Goal: Task Accomplishment & Management: Manage account settings

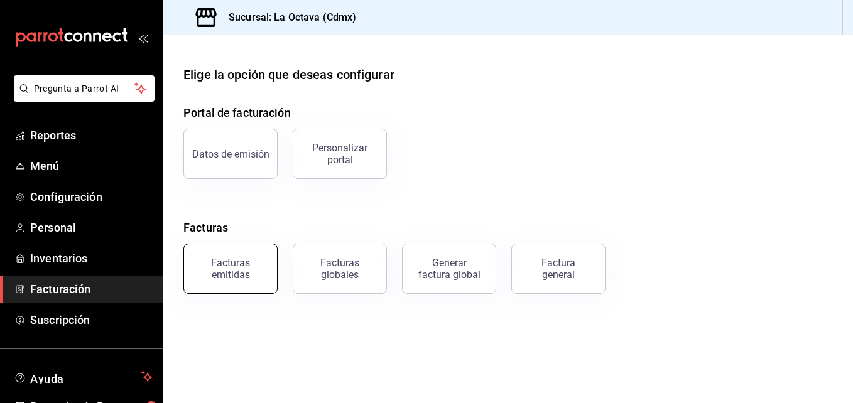
click at [258, 288] on button "Facturas emitidas" at bounding box center [230, 269] width 94 height 50
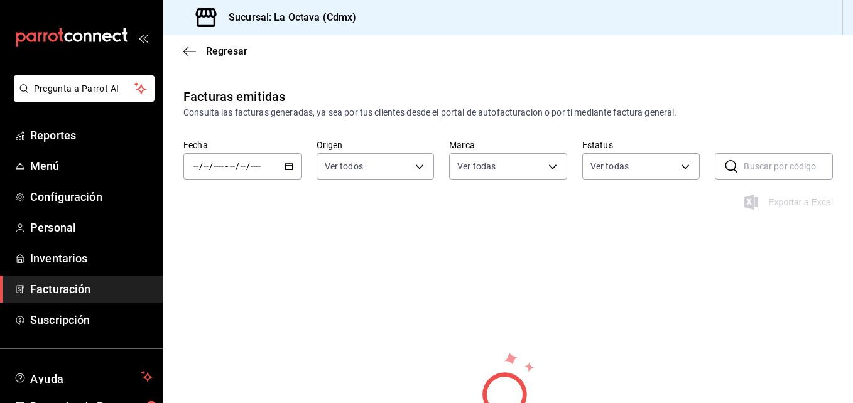
type input "b1ae6310-37b8-4b6d-83b2-57d323bf9055"
click at [188, 51] on icon "button" at bounding box center [189, 51] width 13 height 1
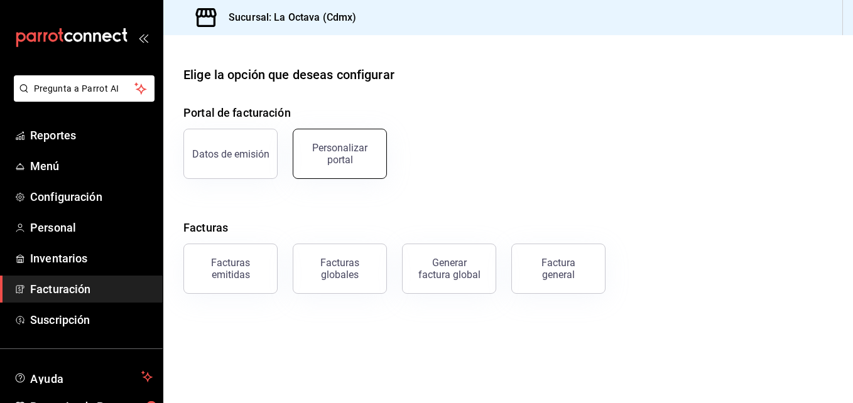
click at [365, 156] on div "Personalizar portal" at bounding box center [340, 154] width 78 height 24
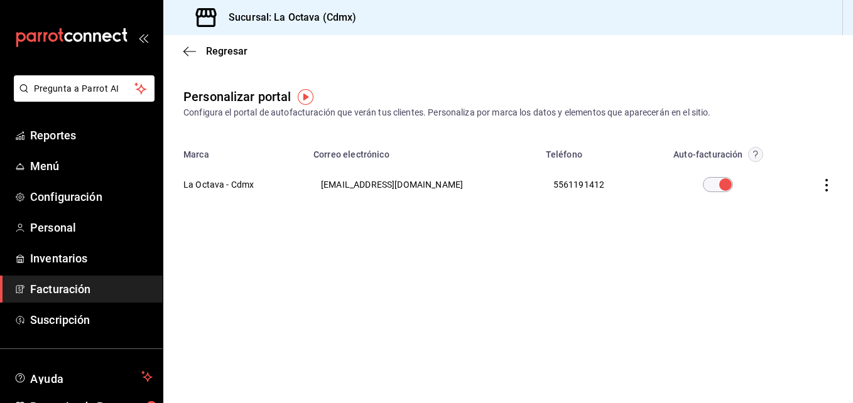
click at [828, 186] on icon "button" at bounding box center [826, 185] width 13 height 13
click at [802, 172] on li "Editar" at bounding box center [770, 169] width 126 height 32
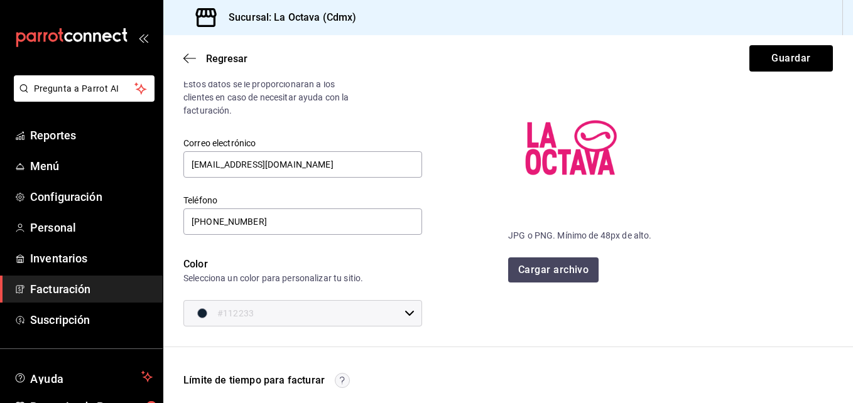
scroll to position [93, 0]
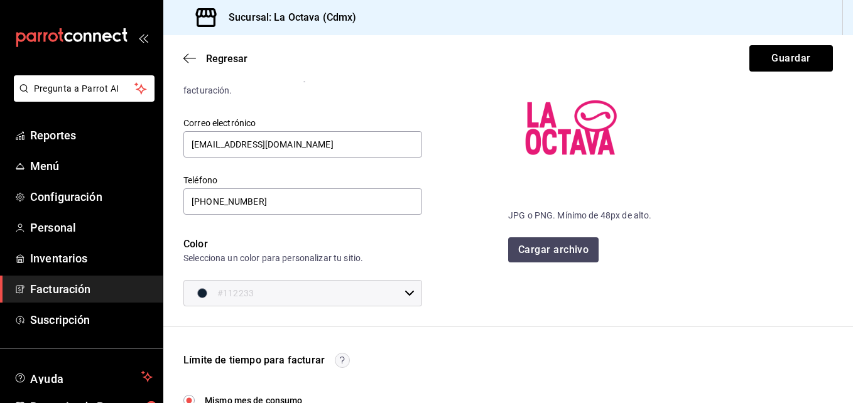
click at [362, 293] on input "#112233" at bounding box center [308, 293] width 182 height 25
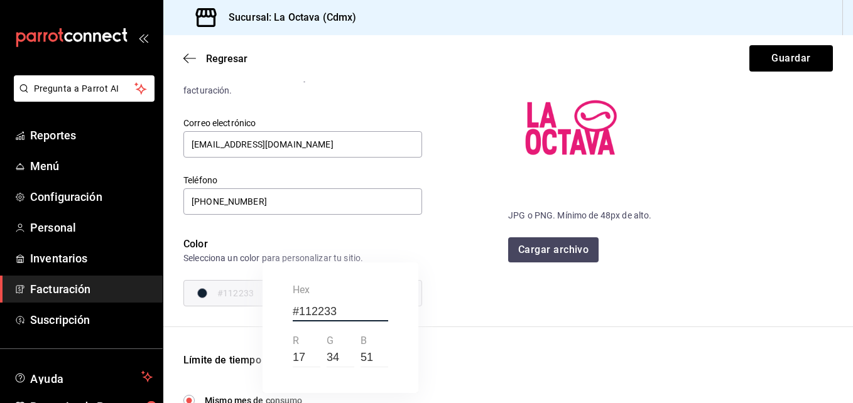
click at [297, 291] on label "hex" at bounding box center [301, 290] width 17 height 15
click at [297, 303] on input "#112233" at bounding box center [340, 312] width 95 height 19
click at [297, 291] on label "hex" at bounding box center [301, 290] width 17 height 15
click at [297, 303] on input "#112233" at bounding box center [340, 312] width 95 height 19
click at [297, 291] on label "hex" at bounding box center [301, 290] width 17 height 15
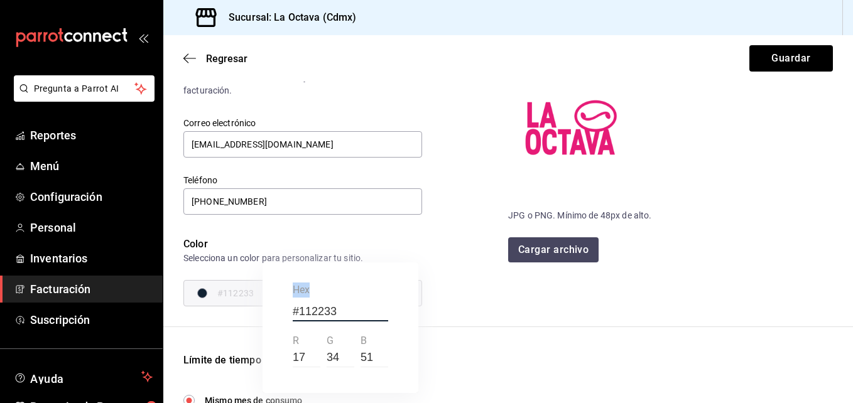
click at [297, 303] on input "#112233" at bounding box center [340, 312] width 95 height 19
copy label "hex"
drag, startPoint x: 849, startPoint y: 156, endPoint x: 852, endPoint y: 237, distance: 81.7
click at [852, 237] on html "Pregunta a Parrot AI Reportes Menú Configuración Personal Inventarios Facturaci…" at bounding box center [426, 201] width 853 height 403
click at [794, 304] on div at bounding box center [426, 201] width 853 height 403
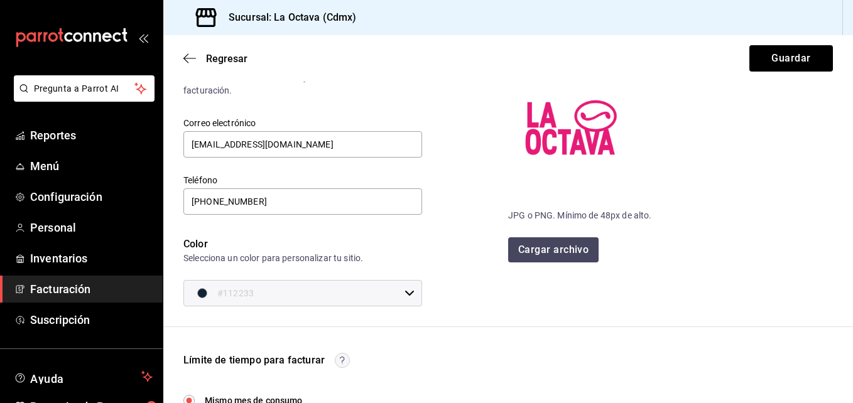
click at [821, 127] on div "Logotipo JPG o PNG. Mínimo de 48px de alto. Cargar archivo" at bounding box center [670, 150] width 325 height 225
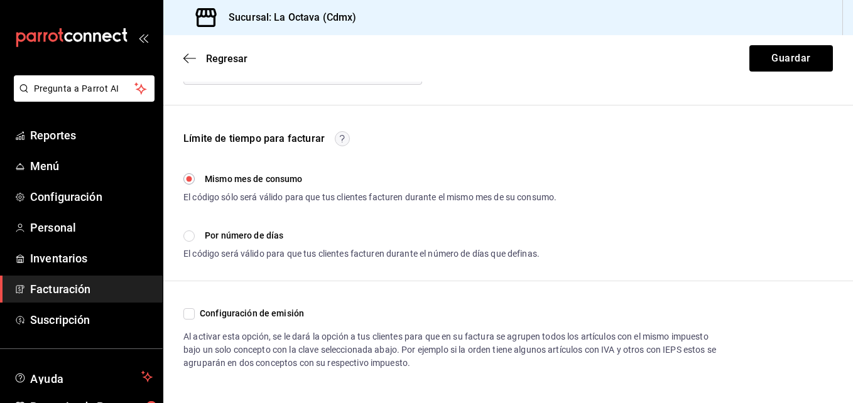
scroll to position [336, 0]
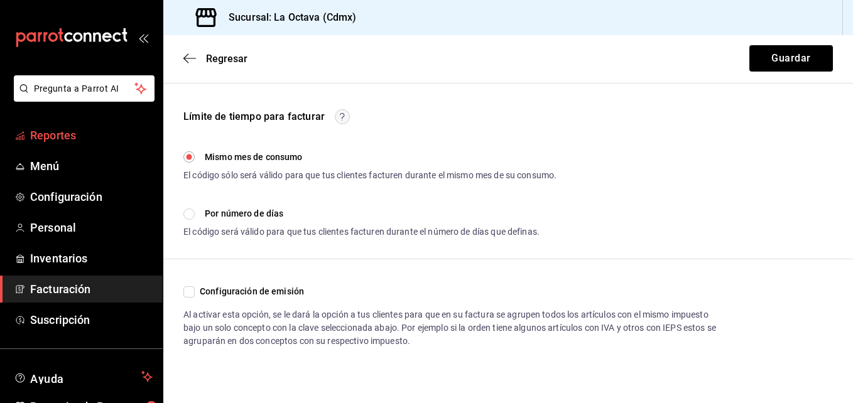
click at [95, 132] on span "Reportes" at bounding box center [91, 135] width 122 height 17
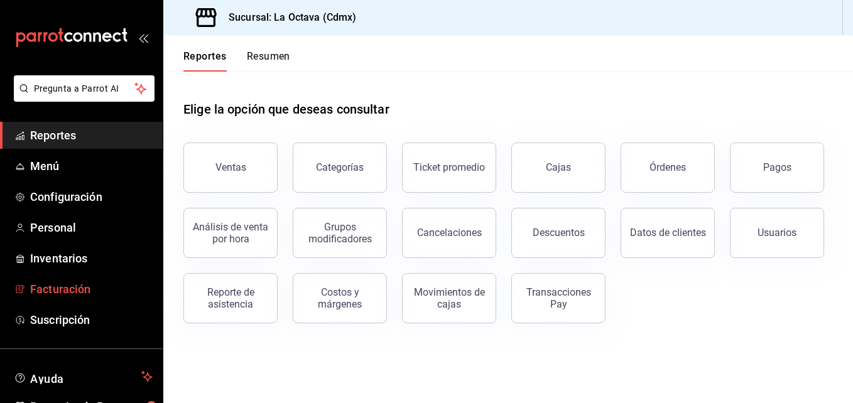
click at [111, 281] on span "Facturación" at bounding box center [91, 289] width 122 height 17
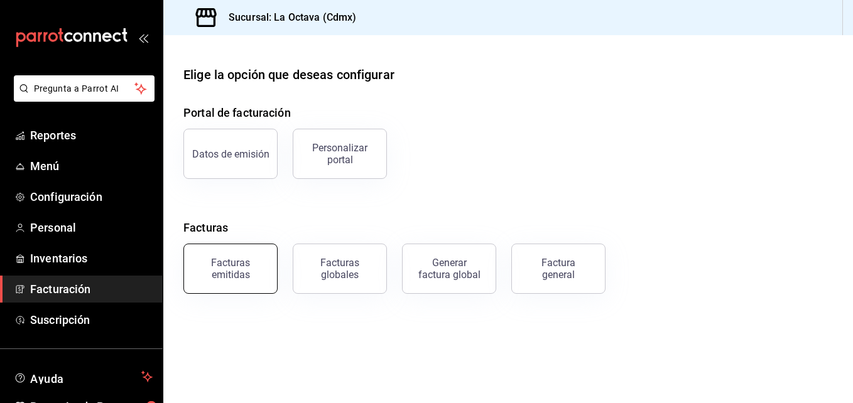
click at [222, 264] on div "Facturas emitidas" at bounding box center [230, 269] width 78 height 24
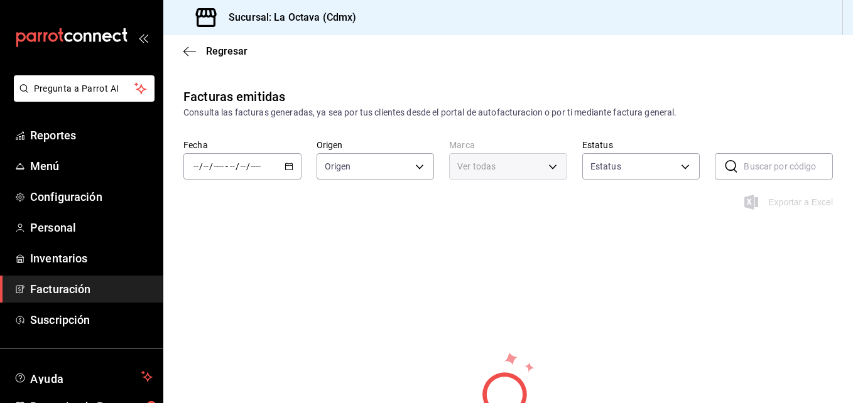
type input "ORDER_INVOICE,GENERAL_INVOICE"
type input "ACTIVE,PENDING_CANCELLATION,CANCELLED,PRE_CANCELLED"
type input "b1ae6310-37b8-4b6d-83b2-57d323bf9055"
click at [287, 164] on \(Stroke\) "button" at bounding box center [289, 166] width 8 height 7
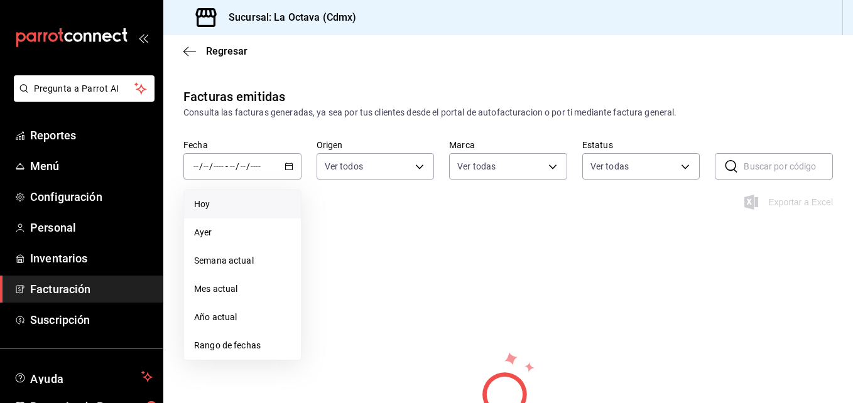
click at [239, 198] on span "Hoy" at bounding box center [242, 204] width 97 height 13
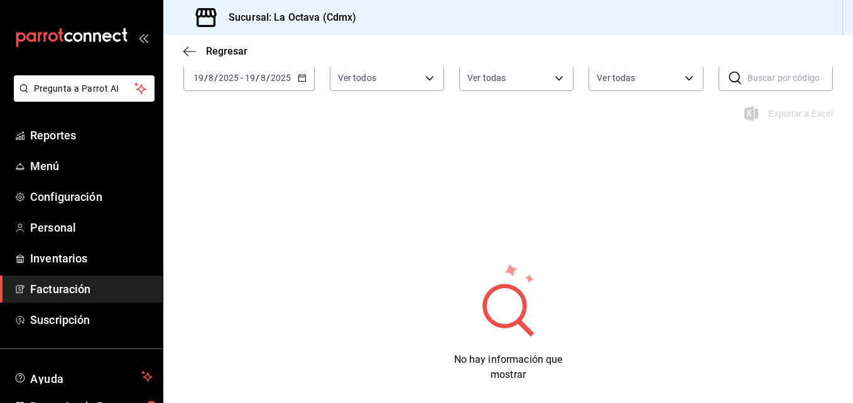
scroll to position [81, 0]
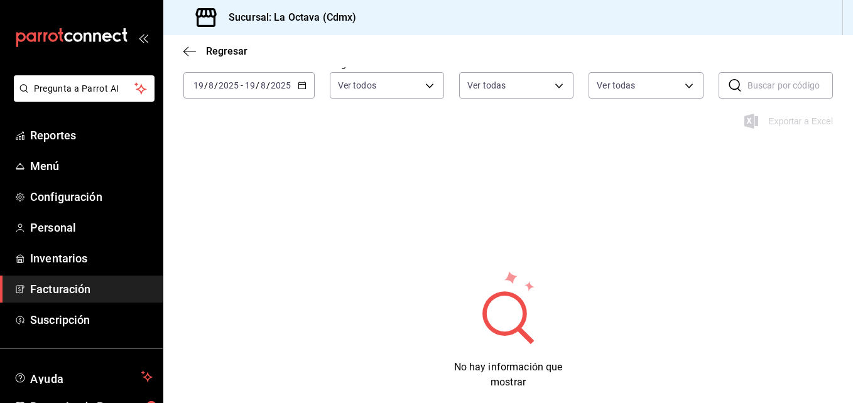
click at [301, 85] on \(Stroke\) "button" at bounding box center [301, 84] width 7 height 1
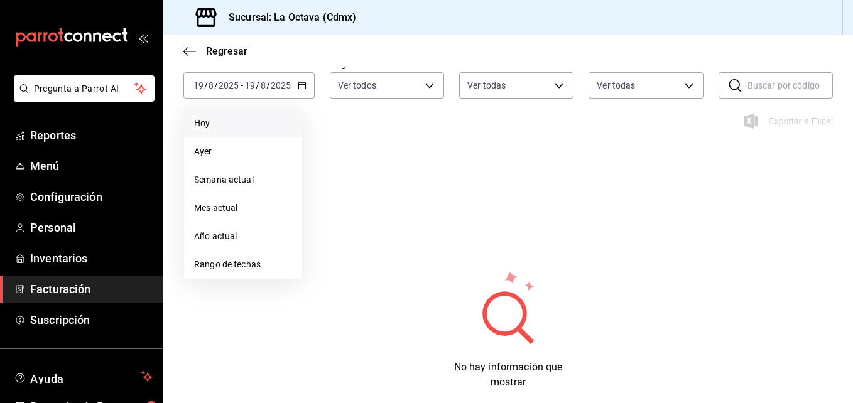
click at [269, 128] on span "Hoy" at bounding box center [242, 123] width 97 height 13
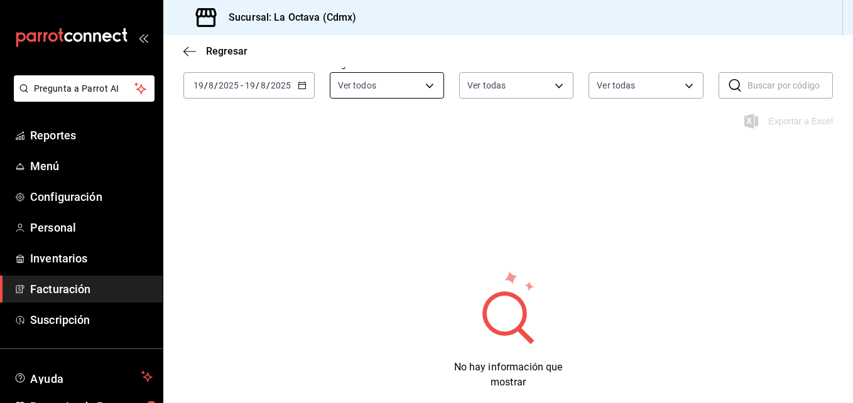
click at [434, 84] on body "Pregunta a Parrot AI Reportes Menú Configuración Personal Inventarios Facturaci…" at bounding box center [426, 201] width 853 height 403
click at [389, 143] on div "Ver todos" at bounding box center [369, 132] width 65 height 27
checkbox input "false"
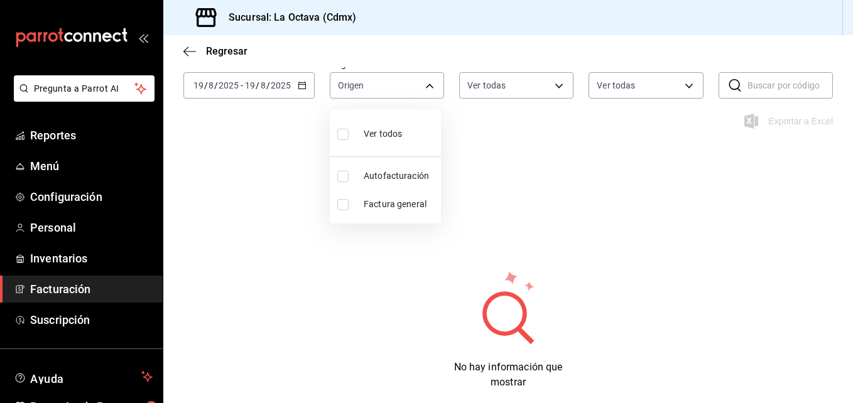
click at [392, 166] on li "Autofacturación" at bounding box center [385, 176] width 111 height 28
type input "ORDER_INVOICE"
checkbox input "true"
click at [51, 135] on div at bounding box center [426, 201] width 853 height 403
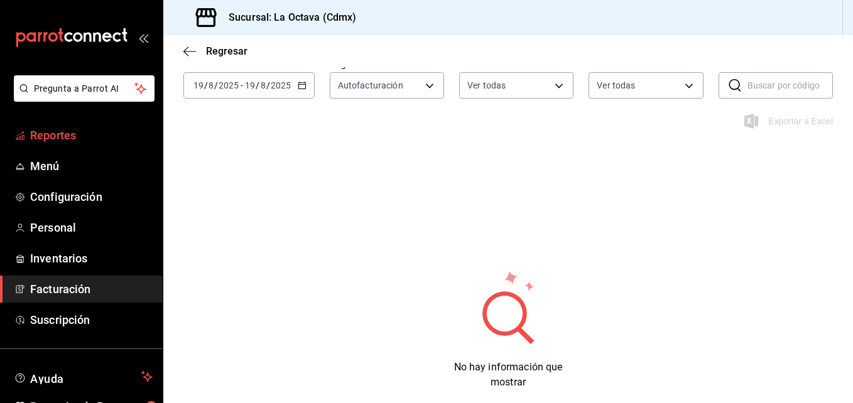
click at [44, 136] on span "Reportes" at bounding box center [91, 135] width 122 height 17
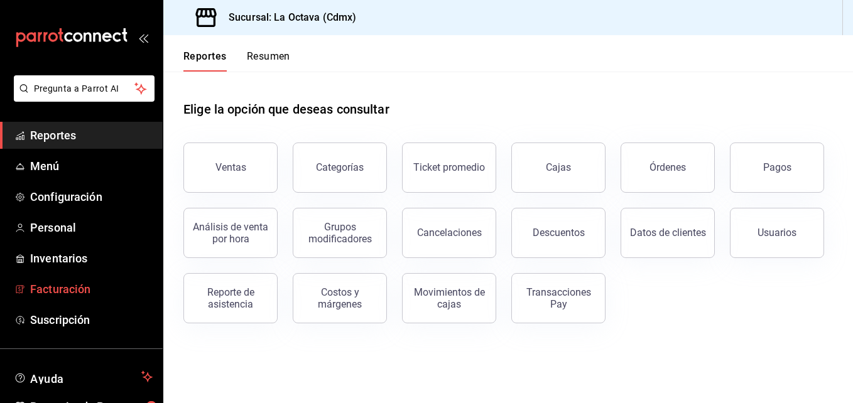
click at [32, 288] on span "Facturación" at bounding box center [91, 289] width 122 height 17
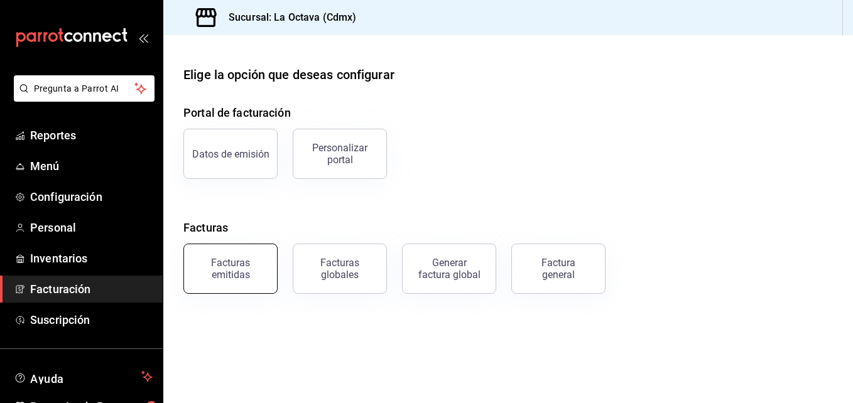
click at [231, 282] on button "Facturas emitidas" at bounding box center [230, 269] width 94 height 50
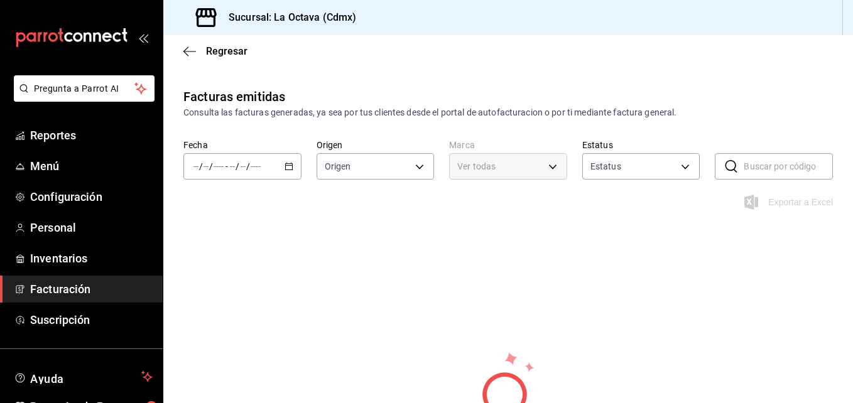
type input "ORDER_INVOICE,GENERAL_INVOICE"
type input "ACTIVE,PENDING_CANCELLATION,CANCELLED,PRE_CANCELLED"
type input "b1ae6310-37b8-4b6d-83b2-57d323bf9055"
click at [81, 138] on span "Reportes" at bounding box center [91, 135] width 122 height 17
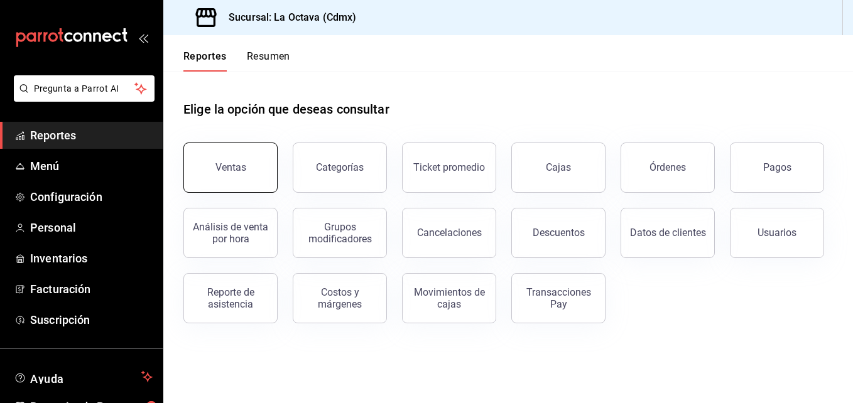
click at [238, 169] on div "Ventas" at bounding box center [230, 167] width 31 height 12
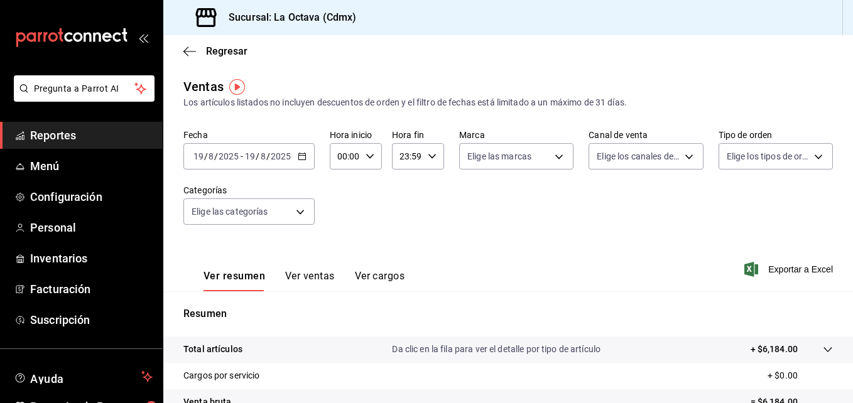
click at [299, 158] on icon "button" at bounding box center [302, 156] width 9 height 9
click at [305, 158] on icon "button" at bounding box center [302, 156] width 9 height 9
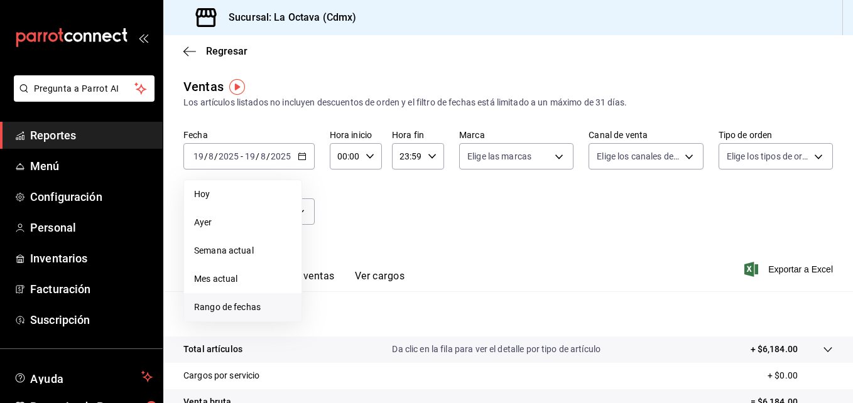
click at [259, 303] on span "Rango de fechas" at bounding box center [242, 307] width 97 height 13
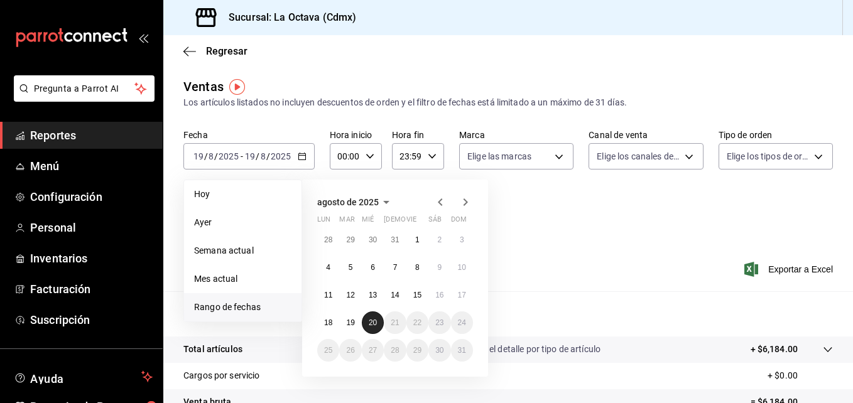
click at [370, 323] on abbr "20" at bounding box center [373, 322] width 8 height 9
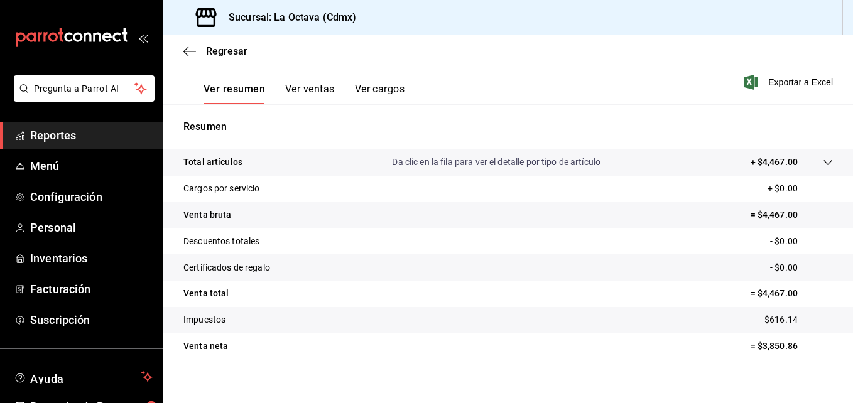
scroll to position [198, 0]
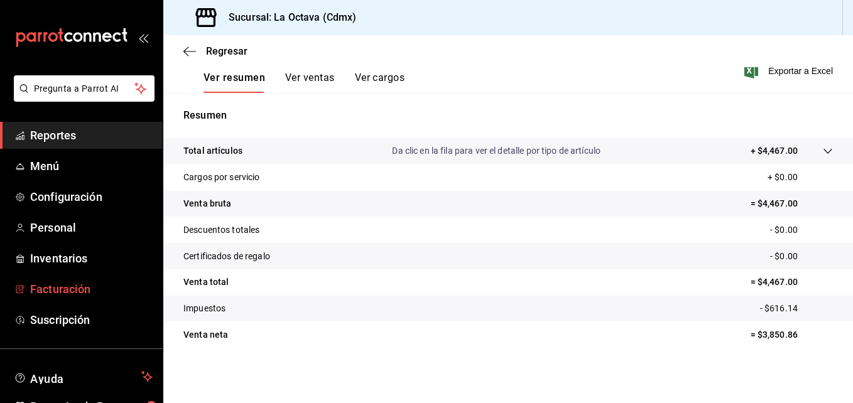
click at [62, 297] on span "Facturación" at bounding box center [91, 289] width 122 height 17
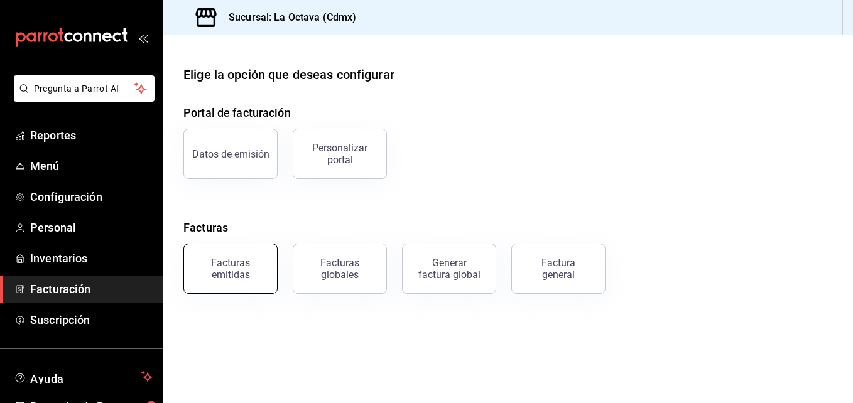
click at [212, 282] on button "Facturas emitidas" at bounding box center [230, 269] width 94 height 50
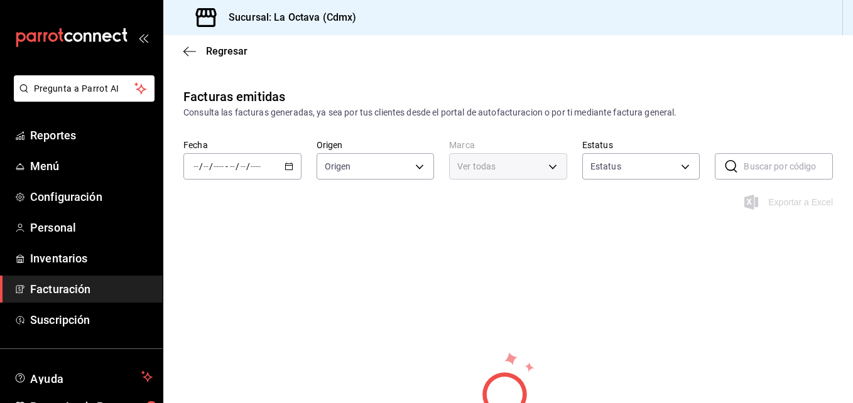
type input "ORDER_INVOICE,GENERAL_INVOICE"
type input "ACTIVE,PENDING_CANCELLATION,CANCELLED,PRE_CANCELLED"
type input "b1ae6310-37b8-4b6d-83b2-57d323bf9055"
click at [293, 172] on div "/ / - / /" at bounding box center [242, 166] width 118 height 26
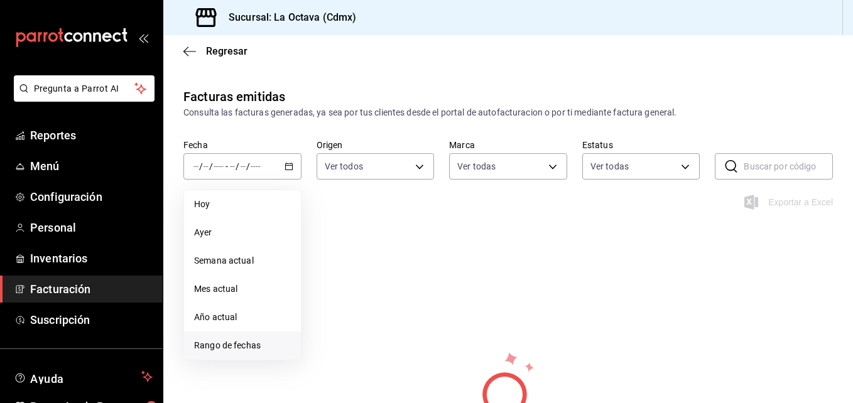
click at [247, 350] on span "Rango de fechas" at bounding box center [242, 345] width 97 height 13
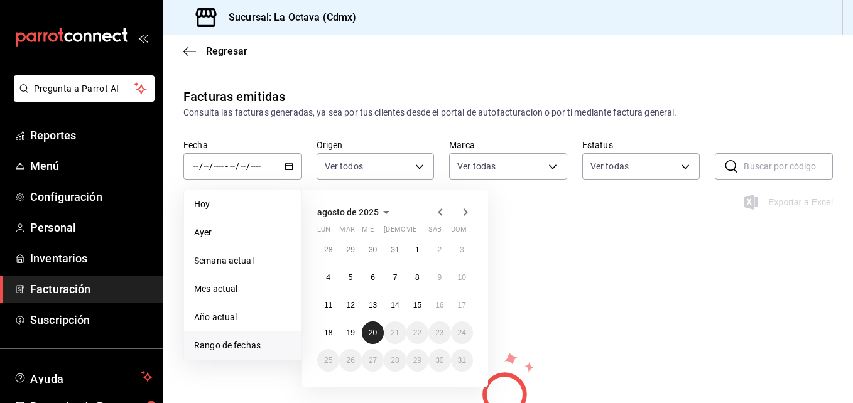
click at [369, 336] on abbr "20" at bounding box center [373, 332] width 8 height 9
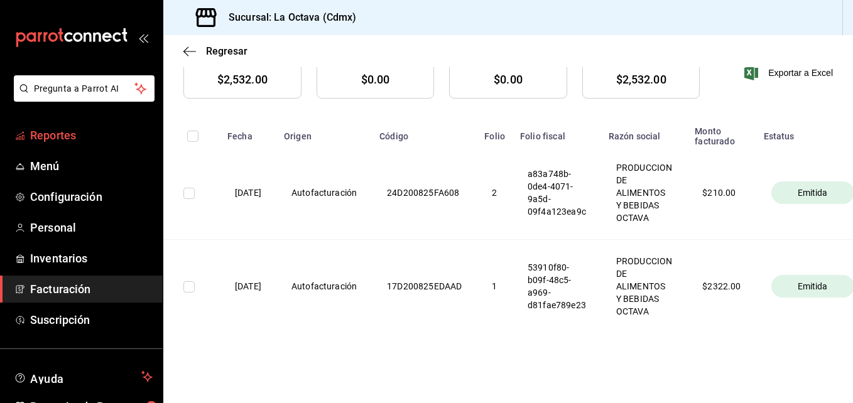
click at [109, 130] on span "Reportes" at bounding box center [91, 135] width 122 height 17
